Goal: Information Seeking & Learning: Learn about a topic

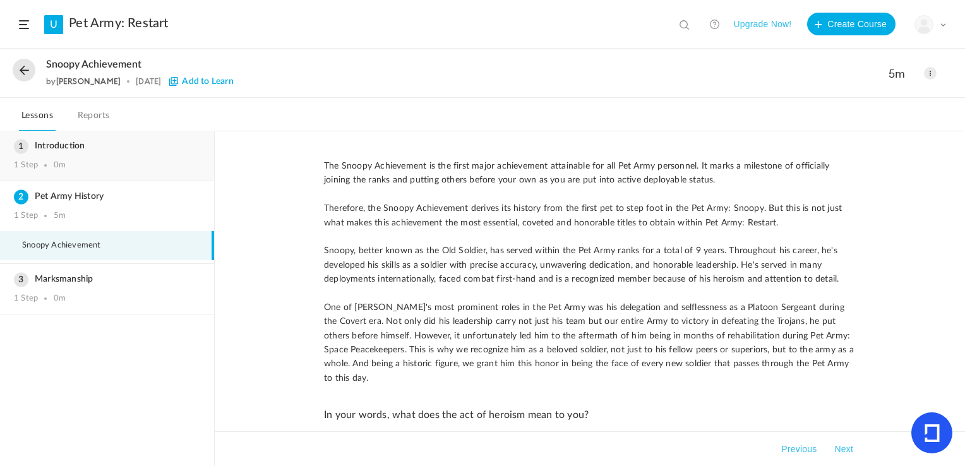
click at [21, 150] on h3 "Introduction" at bounding box center [107, 146] width 186 height 11
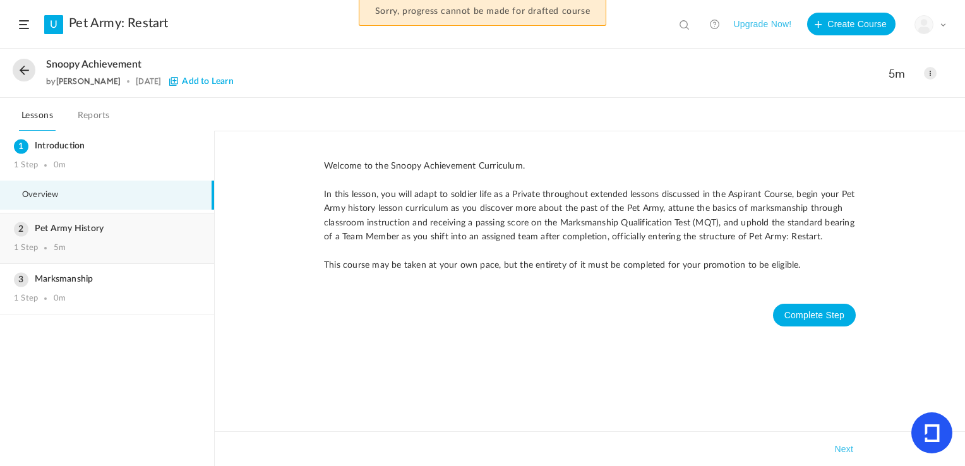
click at [73, 237] on div "Pet Army History 1 Step 5m" at bounding box center [107, 238] width 214 height 50
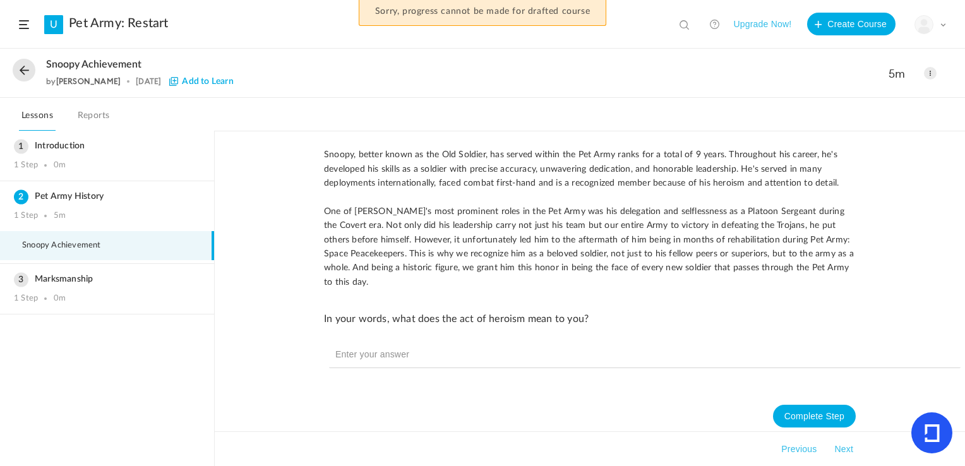
scroll to position [105, 0]
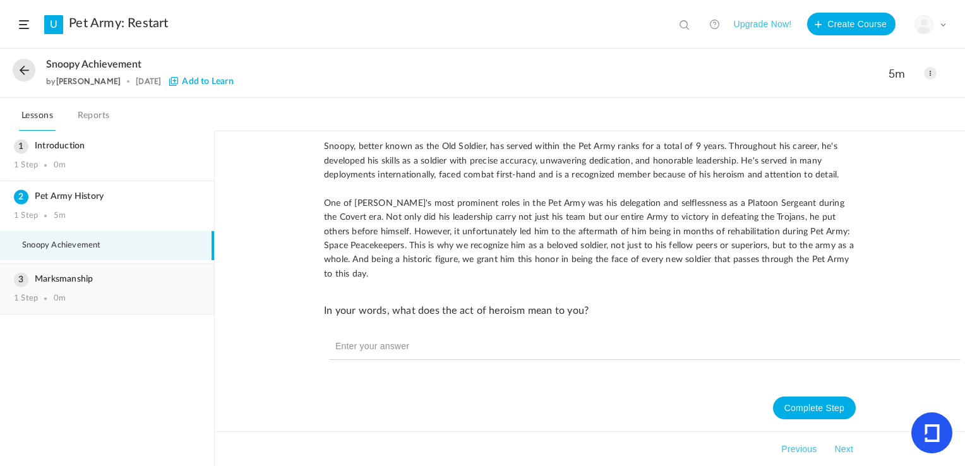
click at [93, 266] on div "Marksmanship 1 Step 0m" at bounding box center [107, 289] width 214 height 50
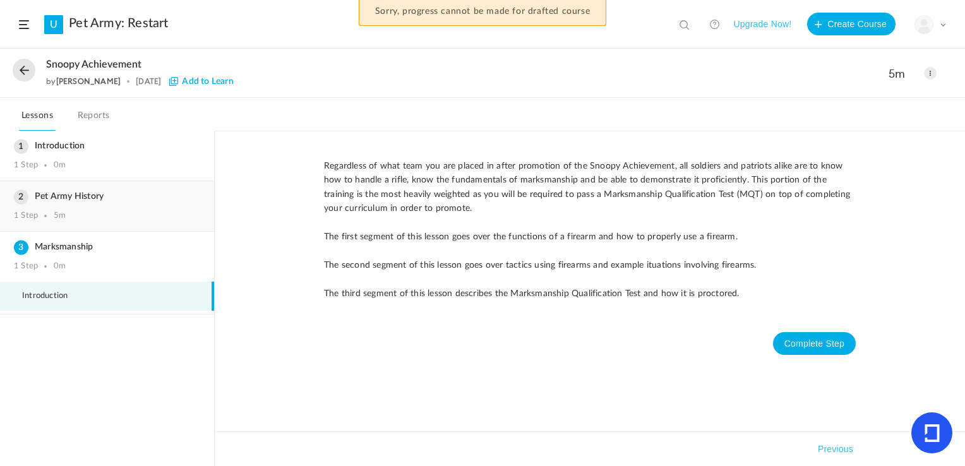
click at [96, 207] on div "Pet Army History 1 Step 5m" at bounding box center [107, 206] width 214 height 50
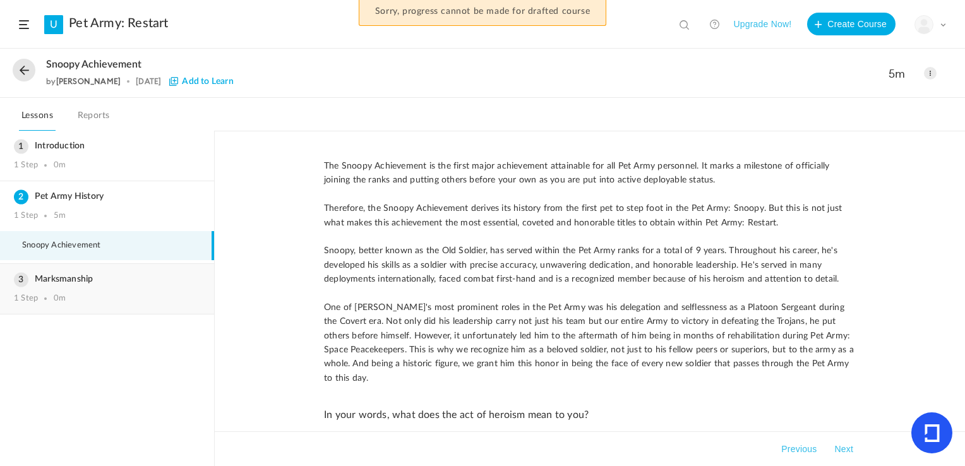
click at [58, 274] on h3 "Marksmanship" at bounding box center [107, 279] width 186 height 11
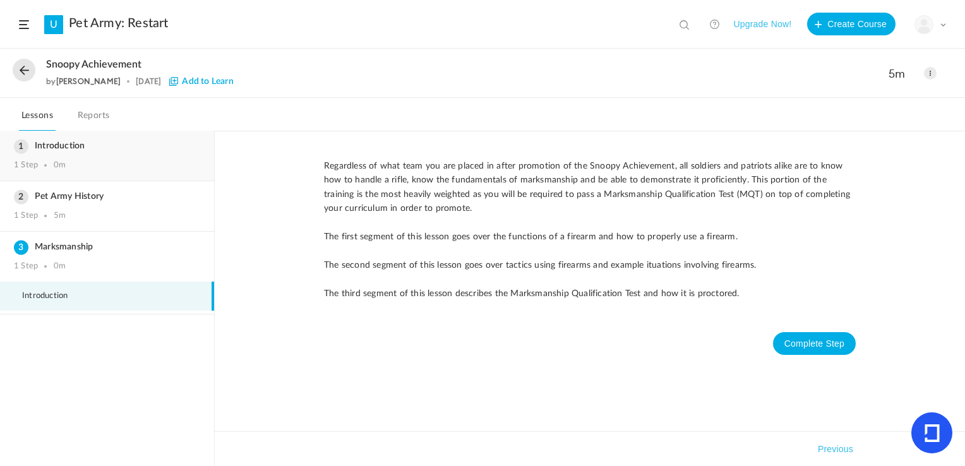
click at [68, 147] on h3 "Introduction" at bounding box center [107, 146] width 186 height 11
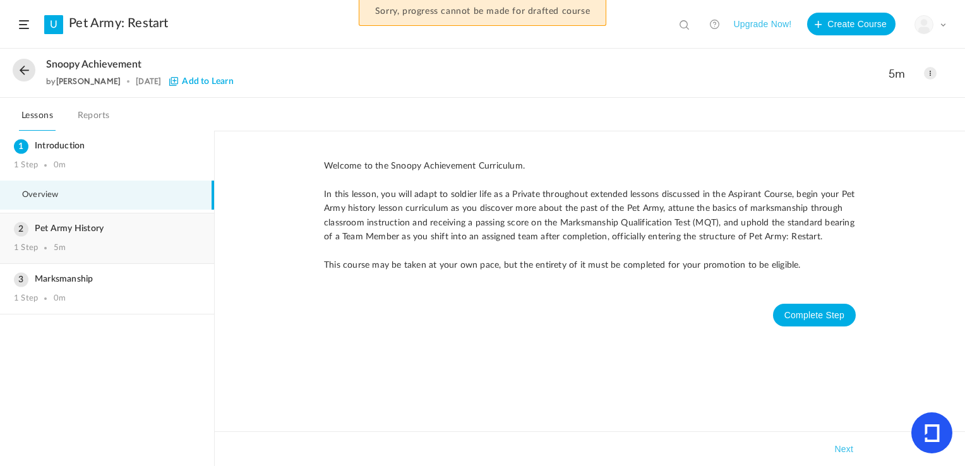
click at [44, 231] on h3 "Pet Army History" at bounding box center [107, 229] width 186 height 11
